Goal: Task Accomplishment & Management: Use online tool/utility

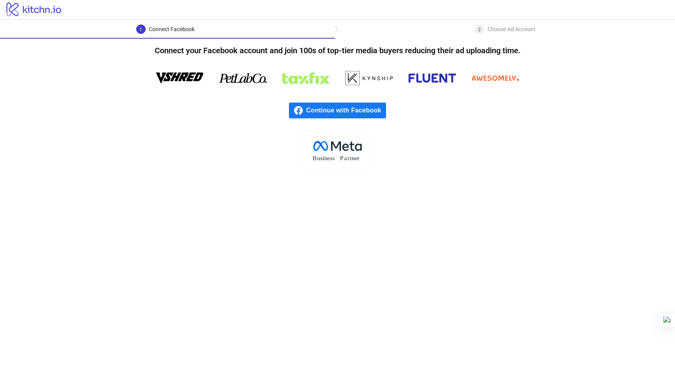
click at [483, 24] on div "2 Choose Ad Account" at bounding box center [505, 31] width 61 height 14
click at [483, 29] on div "2" at bounding box center [479, 28] width 9 height 9
click at [289, 38] on div "1 Connect Facebook" at bounding box center [167, 31] width 335 height 14
click at [322, 141] on rect at bounding box center [337, 150] width 68 height 39
click at [322, 103] on span "Continue with Facebook" at bounding box center [346, 111] width 80 height 16
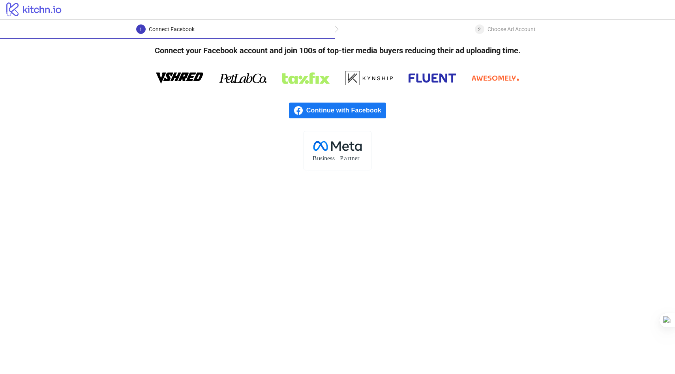
click at [330, 108] on span "Continue with Facebook" at bounding box center [346, 111] width 80 height 16
click at [50, 11] on icon "logo/logo" at bounding box center [34, 9] width 68 height 16
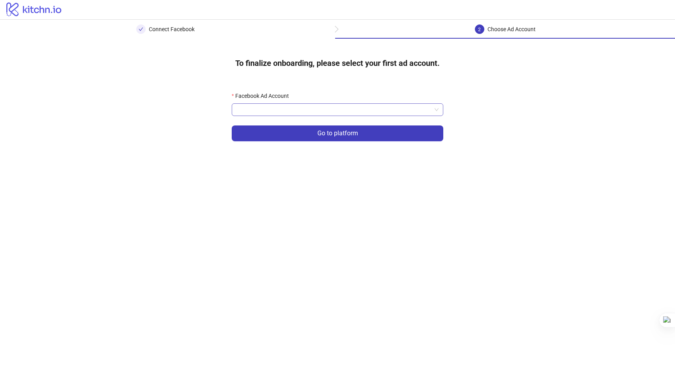
click at [387, 110] on input "Facebook Ad Account" at bounding box center [333, 110] width 195 height 12
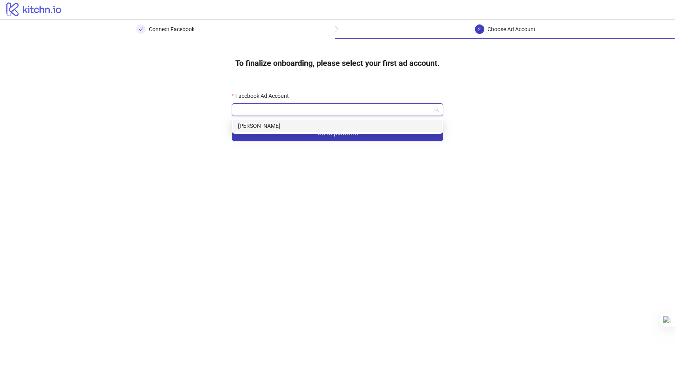
click at [362, 125] on div "[PERSON_NAME]" at bounding box center [337, 126] width 199 height 9
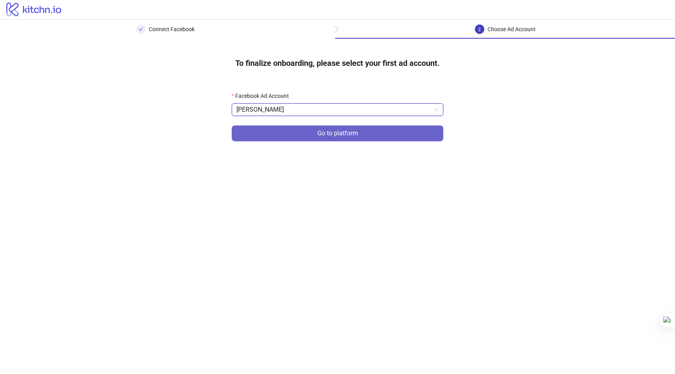
click at [357, 131] on span "Go to platform" at bounding box center [337, 133] width 41 height 7
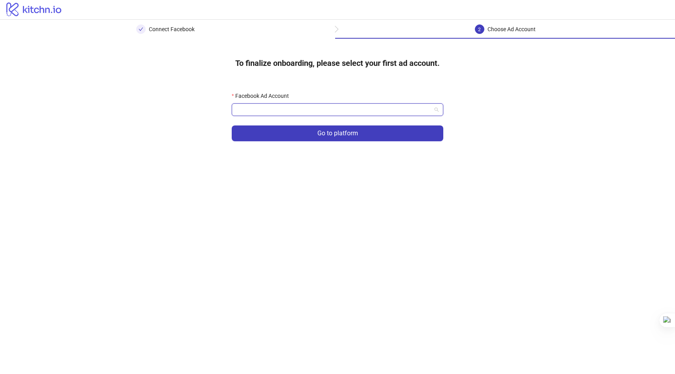
click at [332, 106] on input "Facebook Ad Account" at bounding box center [333, 110] width 195 height 12
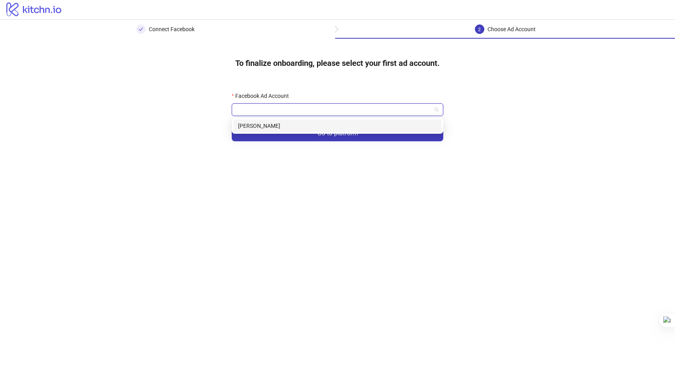
click at [314, 128] on div "[PERSON_NAME]" at bounding box center [337, 126] width 199 height 9
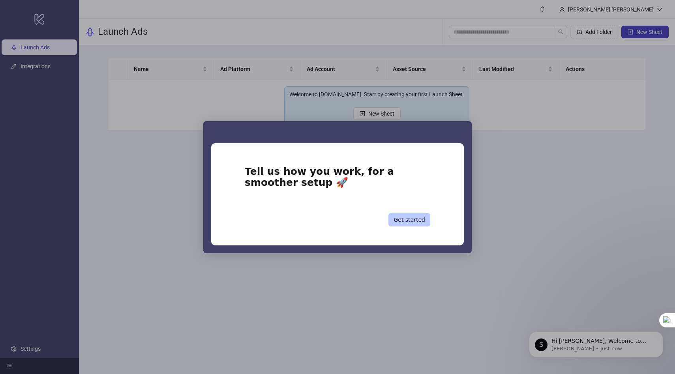
click at [415, 221] on button "Get started" at bounding box center [409, 219] width 42 height 13
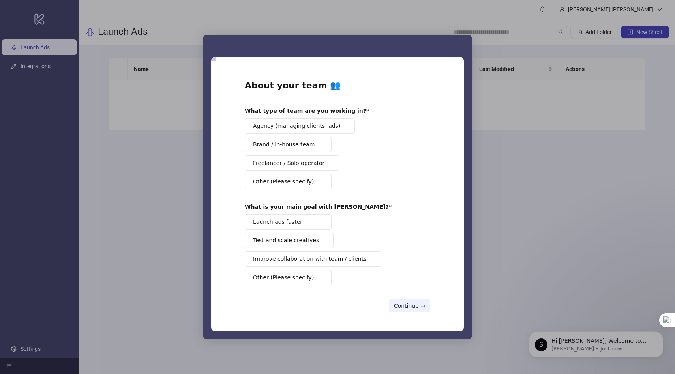
click at [305, 128] on span "Agency (managing clients’ ads)" at bounding box center [296, 126] width 87 height 8
click at [292, 221] on span "Launch ads faster" at bounding box center [277, 222] width 49 height 8
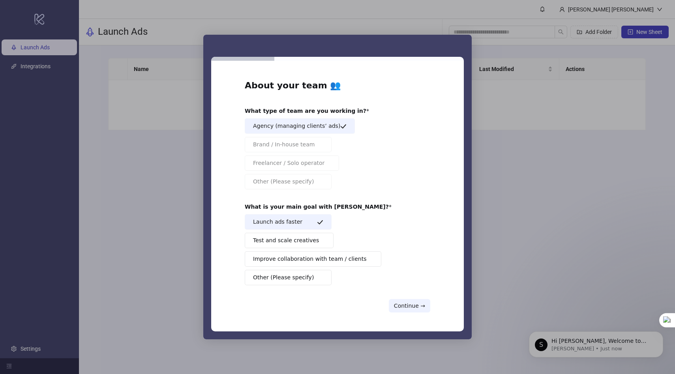
click at [289, 240] on span "Test and scale creatives" at bounding box center [286, 240] width 66 height 8
click at [289, 263] on span "Improve collaboration with team / clients" at bounding box center [310, 259] width 114 height 8
click at [288, 279] on span "Other (Please specify)" at bounding box center [283, 277] width 61 height 8
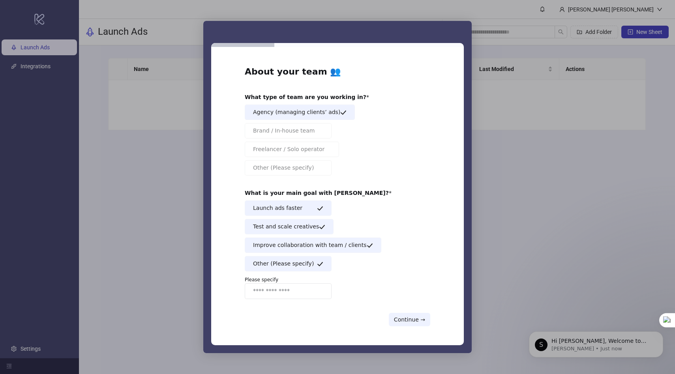
click at [304, 291] on input "Enter response" at bounding box center [288, 291] width 87 height 16
click at [297, 159] on div "Agency (managing clients’ ads) Brand / In-house team Freelancer / Solo operator…" at bounding box center [337, 140] width 185 height 71
click at [401, 315] on button "Continue →" at bounding box center [409, 319] width 41 height 13
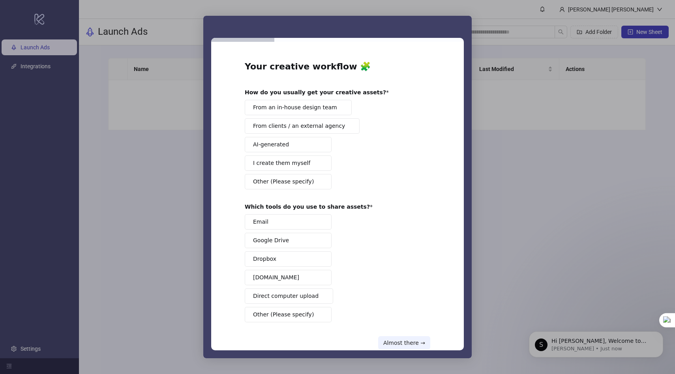
click at [411, 316] on div "Email Google Drive Dropbox [DOMAIN_NAME] Direct computer upload Other (Please s…" at bounding box center [337, 268] width 185 height 108
click at [413, 343] on button "Almost there →" at bounding box center [404, 342] width 52 height 13
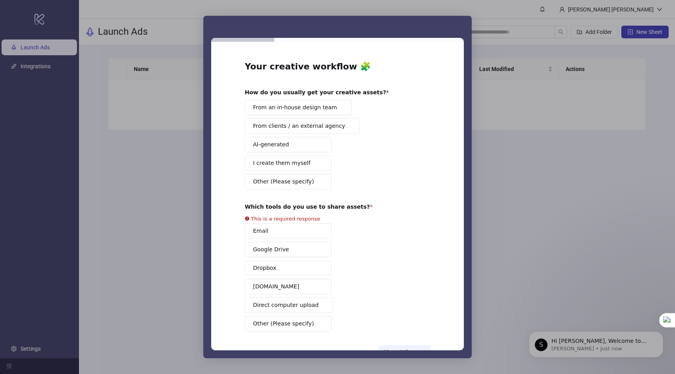
click at [267, 115] on div "From an in-house design team From clients / an external agency AI-generated I c…" at bounding box center [337, 145] width 185 height 90
click at [267, 111] on span "From an in-house design team" at bounding box center [295, 107] width 84 height 8
click at [267, 119] on button "From clients / an external agency" at bounding box center [302, 125] width 115 height 15
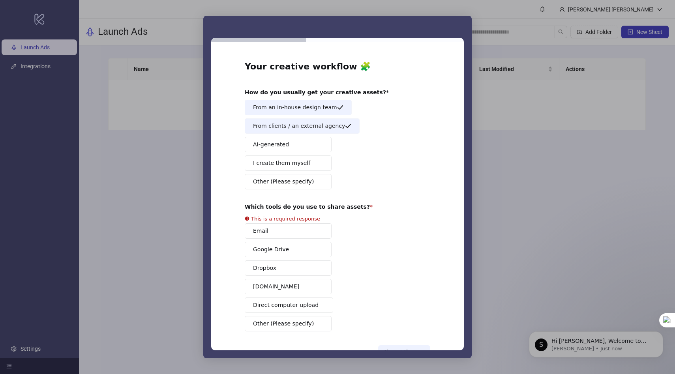
click at [294, 229] on button "Email" at bounding box center [288, 230] width 87 height 15
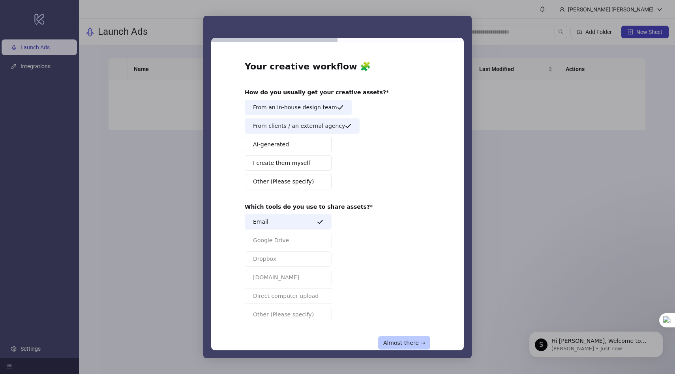
click at [385, 340] on button "Almost there →" at bounding box center [404, 342] width 52 height 13
click at [390, 344] on button "Almost there →" at bounding box center [404, 342] width 52 height 13
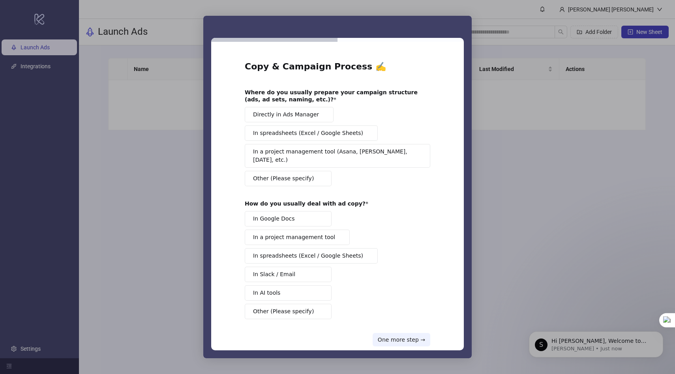
click at [496, 203] on div "Intercom messenger" at bounding box center [337, 187] width 675 height 374
click at [281, 120] on button "Directly in Ads Manager" at bounding box center [289, 114] width 89 height 15
click at [283, 215] on span "In Google Docs" at bounding box center [274, 219] width 42 height 8
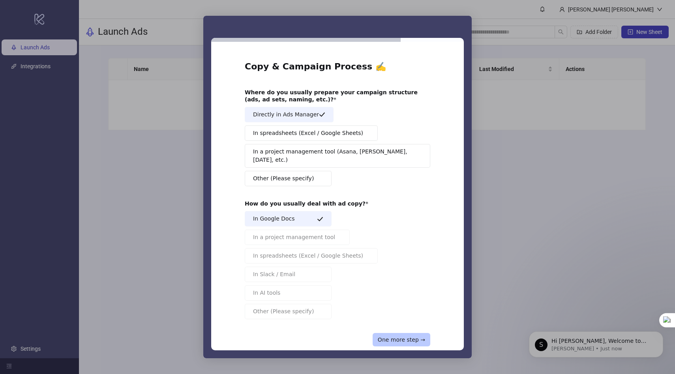
click at [381, 333] on button "One more step →" at bounding box center [401, 339] width 58 height 13
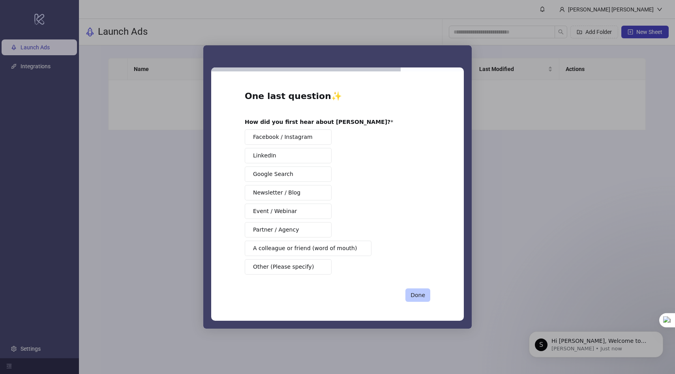
click at [415, 297] on button "Done" at bounding box center [417, 294] width 25 height 13
click at [299, 135] on button "Facebook / Instagram" at bounding box center [288, 136] width 87 height 15
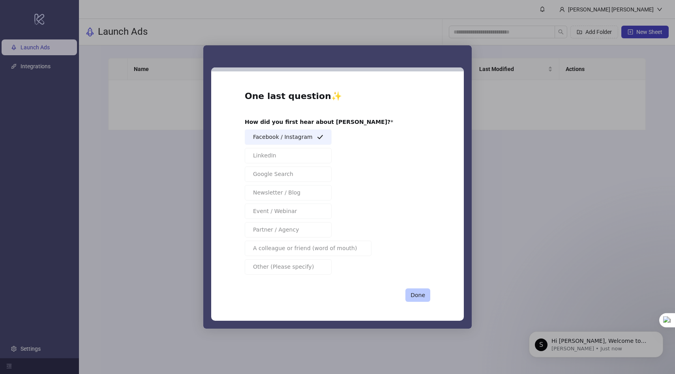
click at [412, 297] on button "Done" at bounding box center [417, 294] width 25 height 13
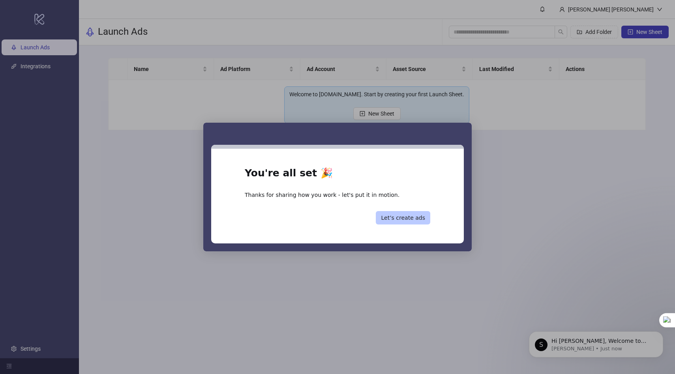
click at [400, 217] on button "Let’s create ads" at bounding box center [403, 217] width 54 height 13
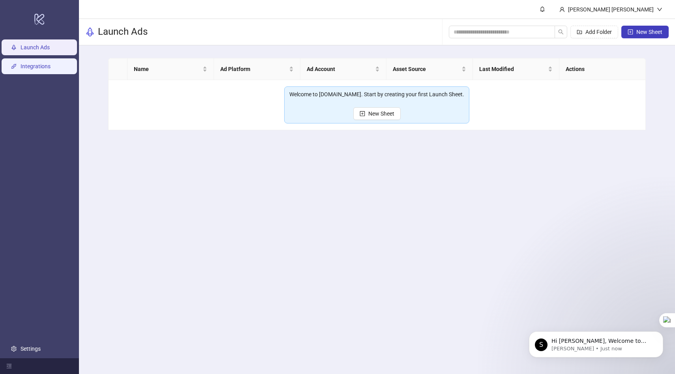
click at [48, 69] on link "Integrations" at bounding box center [36, 66] width 30 height 6
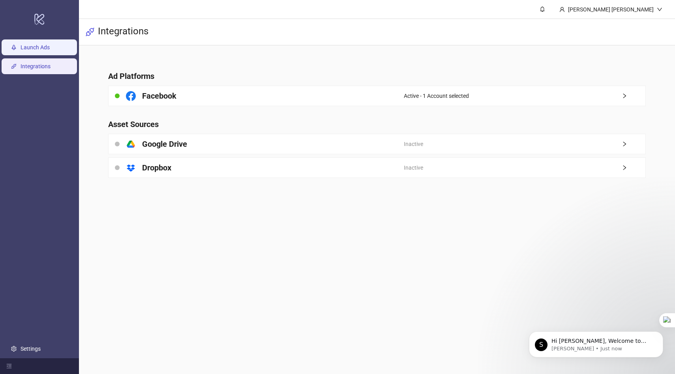
click at [37, 50] on link "Launch Ads" at bounding box center [35, 47] width 29 height 6
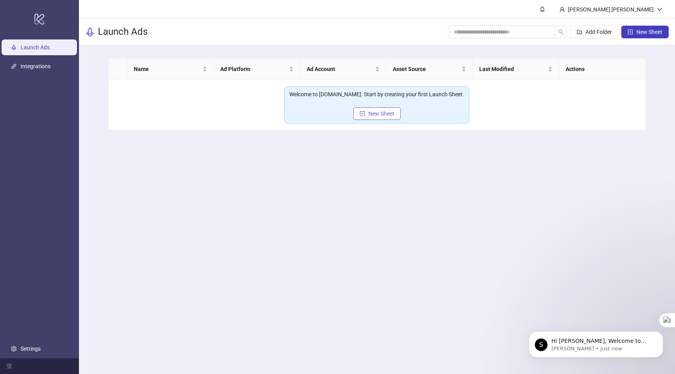
click at [372, 112] on span "New Sheet" at bounding box center [381, 113] width 26 height 6
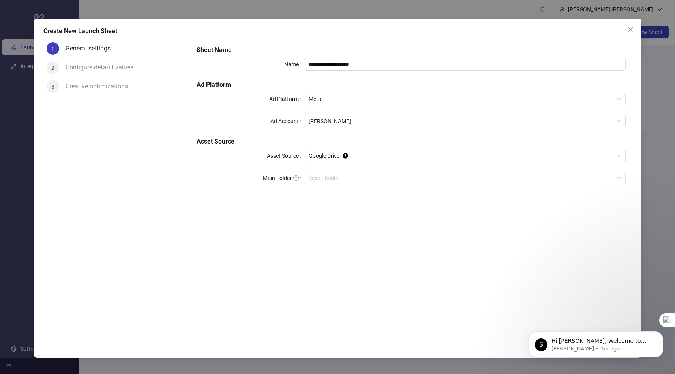
click at [84, 70] on div "Configure default values" at bounding box center [102, 67] width 74 height 13
click at [57, 66] on div "2" at bounding box center [53, 67] width 13 height 13
click at [112, 70] on div "Configure default values" at bounding box center [102, 67] width 74 height 13
click at [367, 126] on span "[PERSON_NAME]" at bounding box center [465, 121] width 312 height 12
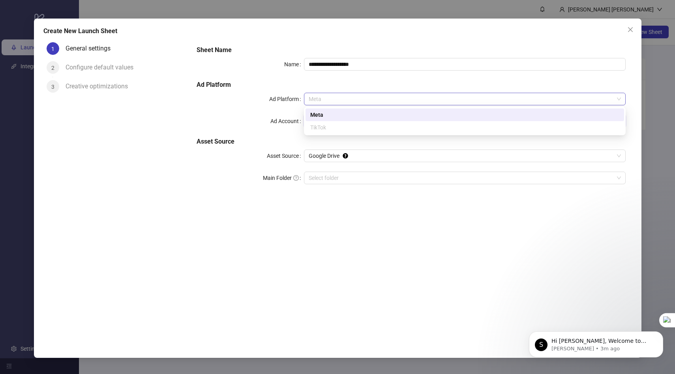
click at [367, 100] on span "Meta" at bounding box center [465, 99] width 312 height 12
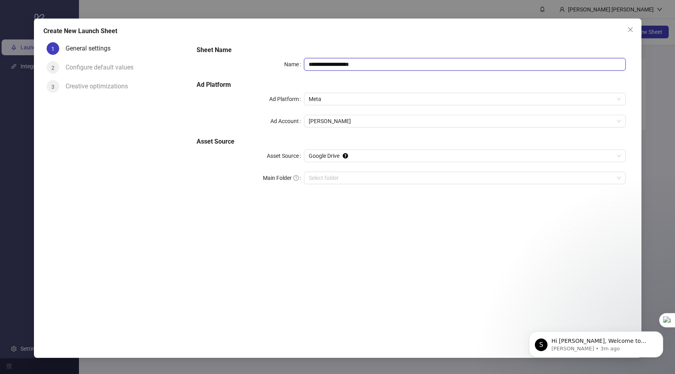
click at [368, 69] on input "**********" at bounding box center [465, 64] width 322 height 13
click at [113, 77] on div "Configure default values" at bounding box center [126, 70] width 122 height 19
click at [632, 26] on button "Close" at bounding box center [630, 29] width 13 height 13
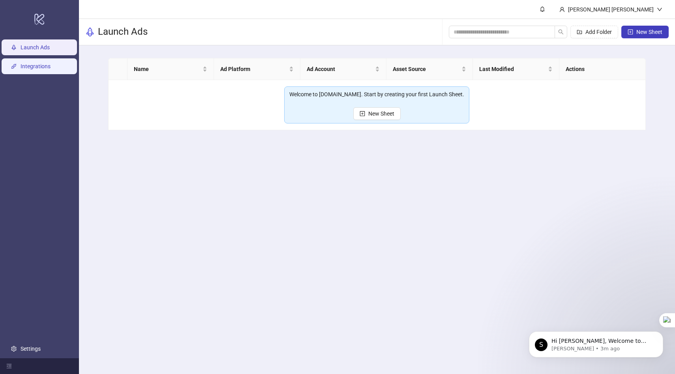
click at [39, 68] on link "Integrations" at bounding box center [36, 66] width 30 height 6
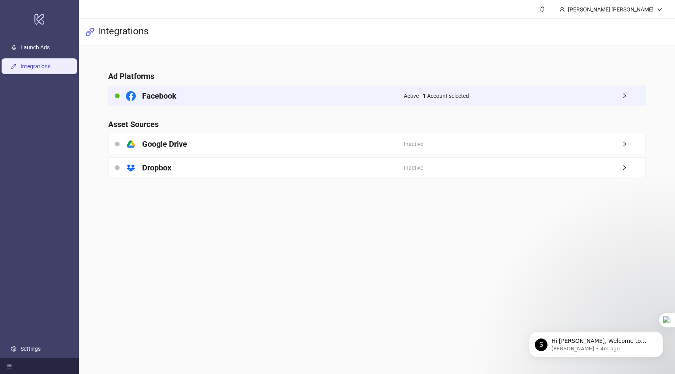
click at [630, 100] on div "Active - 1 Account selected" at bounding box center [524, 96] width 241 height 20
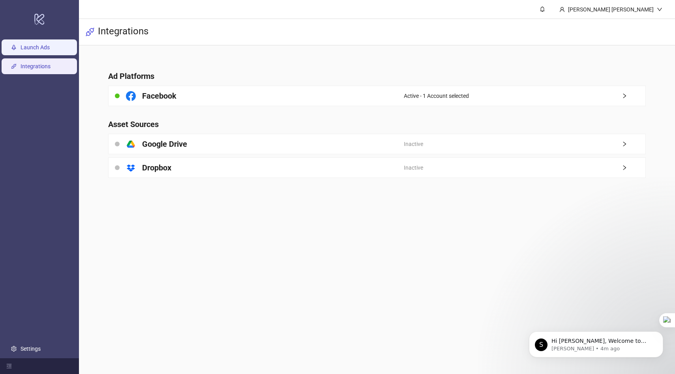
click at [24, 50] on link "Launch Ads" at bounding box center [35, 47] width 29 height 6
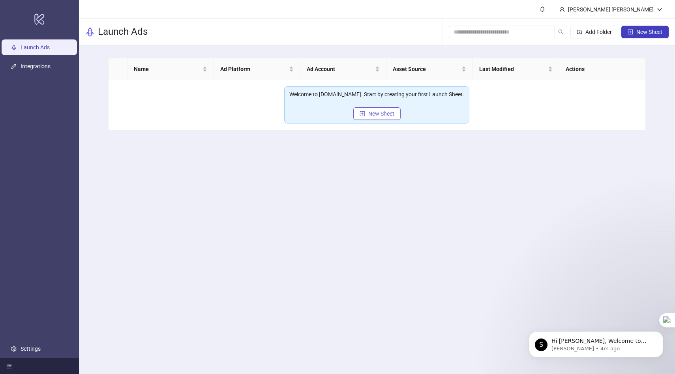
click at [389, 112] on span "New Sheet" at bounding box center [381, 113] width 26 height 6
